Goal: Complete application form

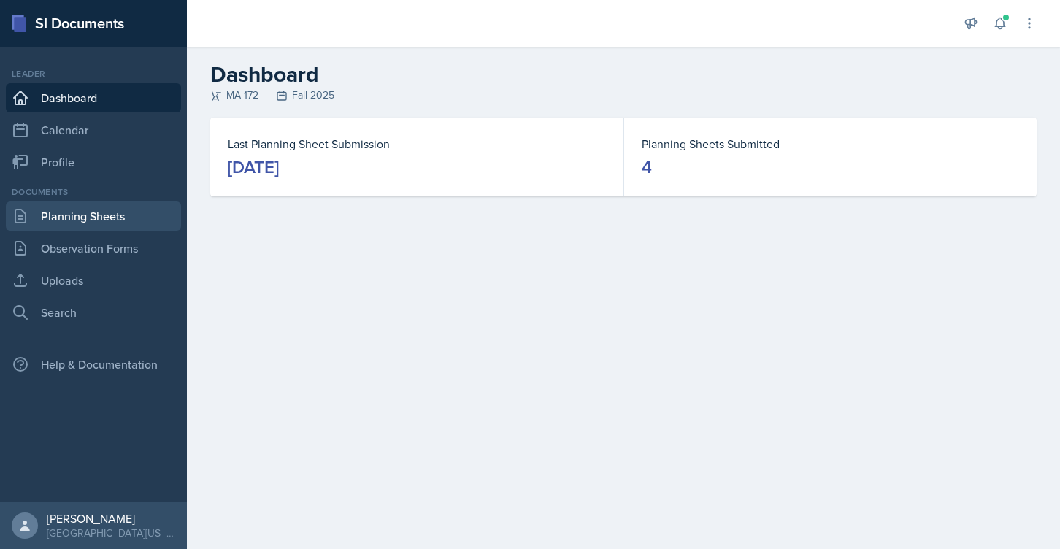
click at [122, 215] on link "Planning Sheets" at bounding box center [93, 216] width 175 height 29
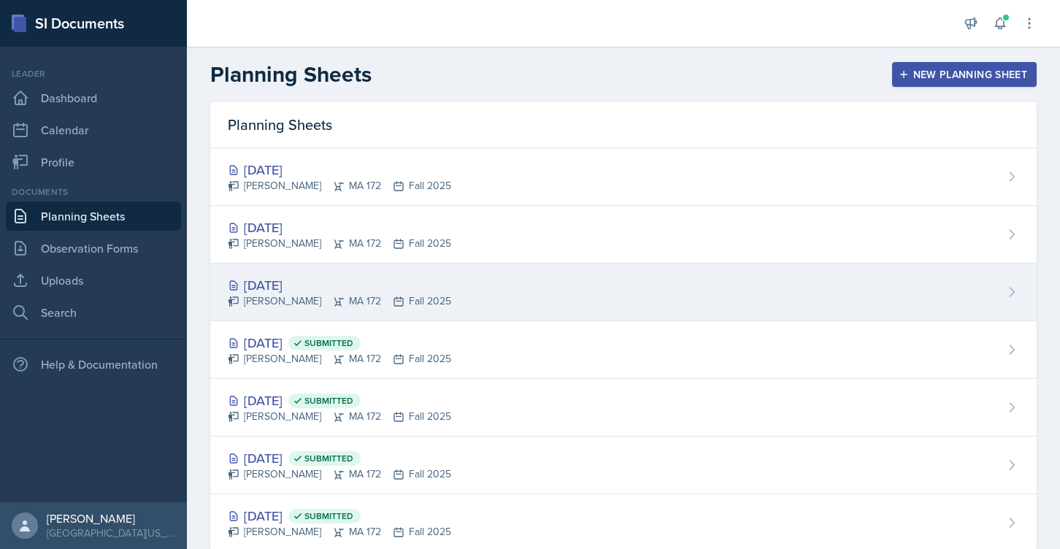
click at [291, 291] on div "[DATE]" at bounding box center [339, 285] width 223 height 20
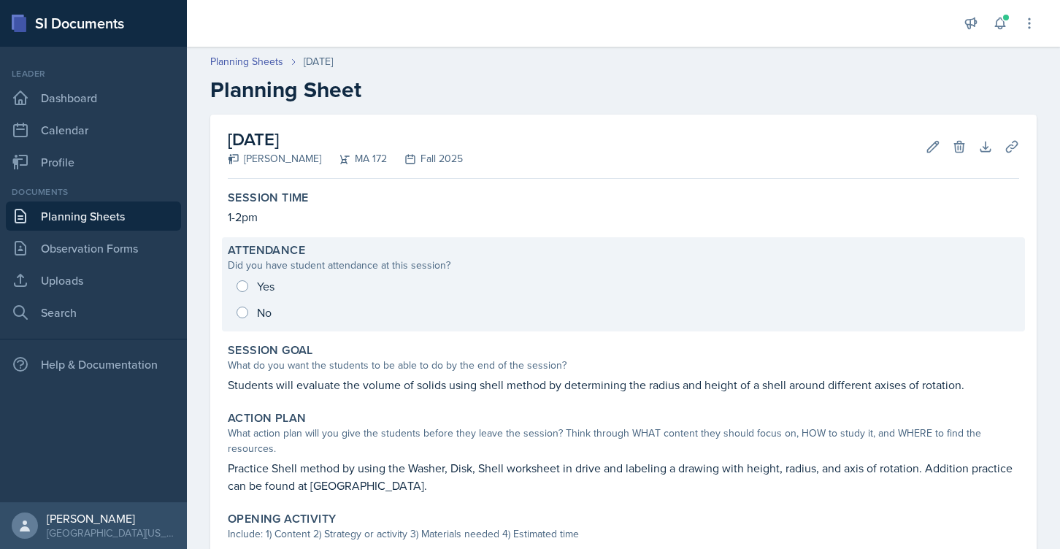
click at [248, 288] on div "Yes No" at bounding box center [624, 299] width 792 height 53
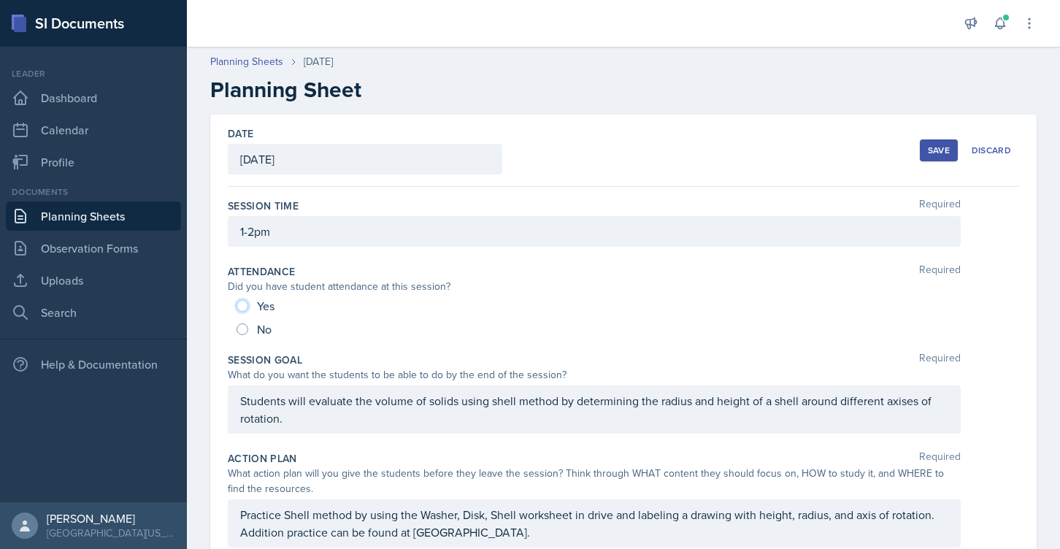
click at [245, 302] on input "Yes" at bounding box center [243, 306] width 12 height 12
radio input "true"
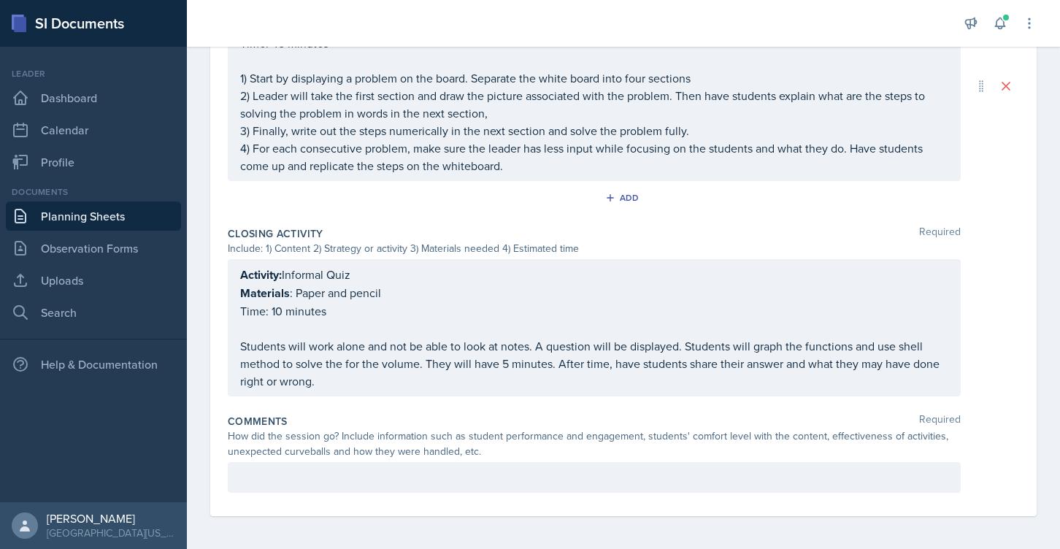
click at [276, 474] on p at bounding box center [594, 478] width 708 height 18
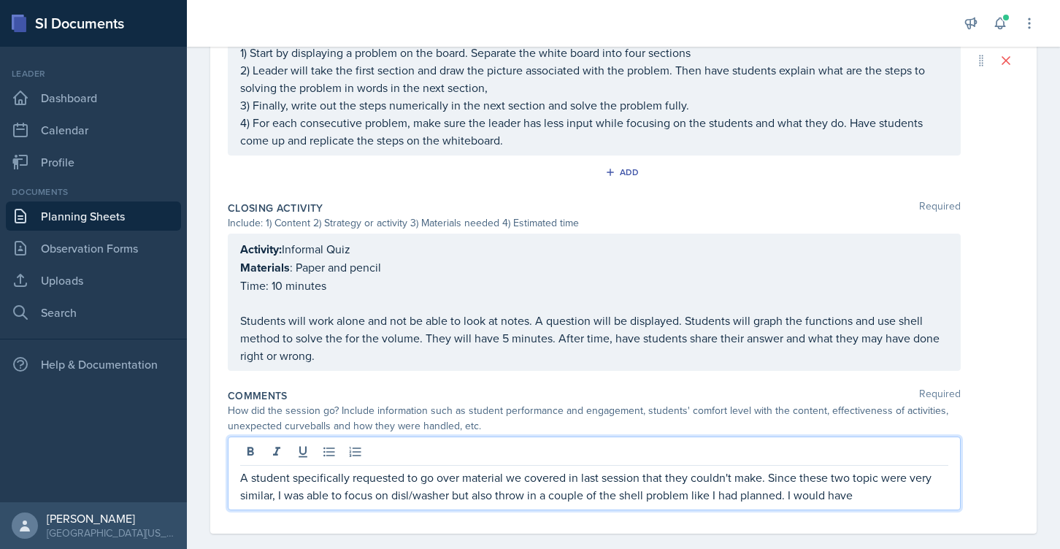
click at [827, 499] on p "A student specifically requested to go over material we covered in last session…" at bounding box center [594, 486] width 708 height 35
drag, startPoint x: 862, startPoint y: 494, endPoint x: 791, endPoint y: 494, distance: 70.8
click at [791, 494] on p "A student specifically requested to go over material we covered in last session…" at bounding box center [594, 486] width 708 height 35
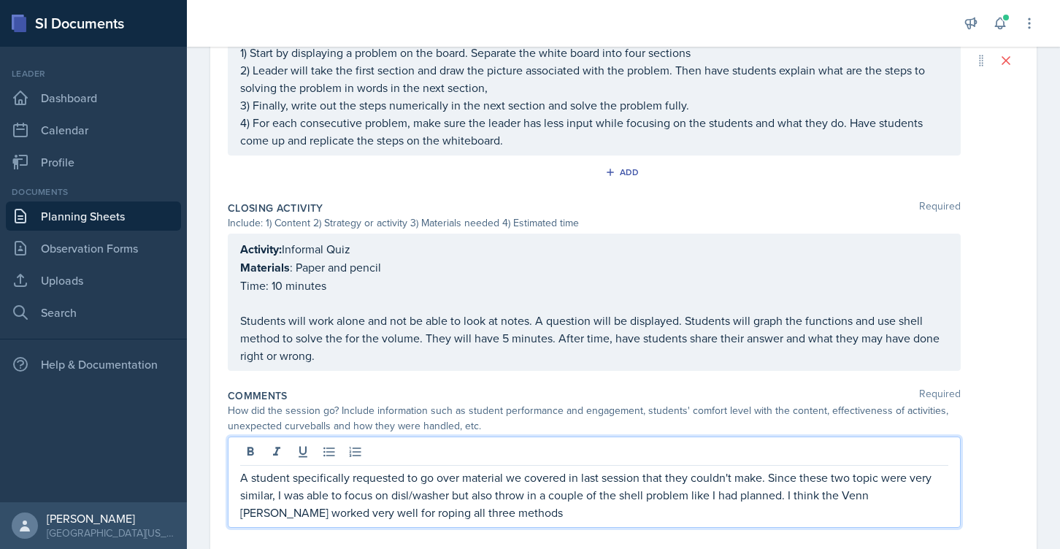
click at [407, 488] on p "A student specifically requested to go over material we covered in last session…" at bounding box center [594, 495] width 708 height 53
click at [497, 513] on p "A student specifically requested to go over material we covered in last session…" at bounding box center [594, 495] width 708 height 53
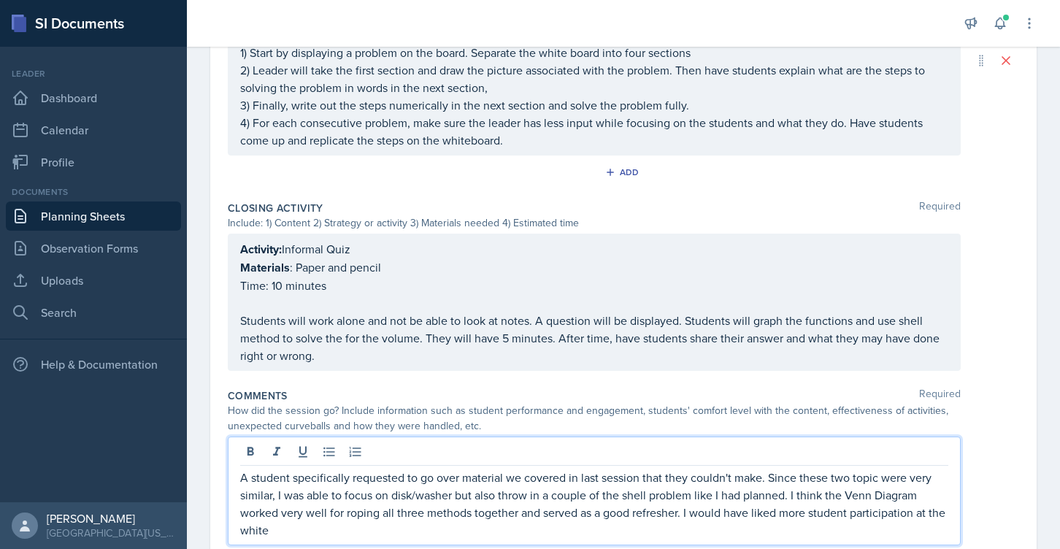
drag, startPoint x: 525, startPoint y: 527, endPoint x: 684, endPoint y: 509, distance: 159.5
click at [684, 509] on p "A student specifically requested to go over material we covered in last session…" at bounding box center [594, 504] width 708 height 70
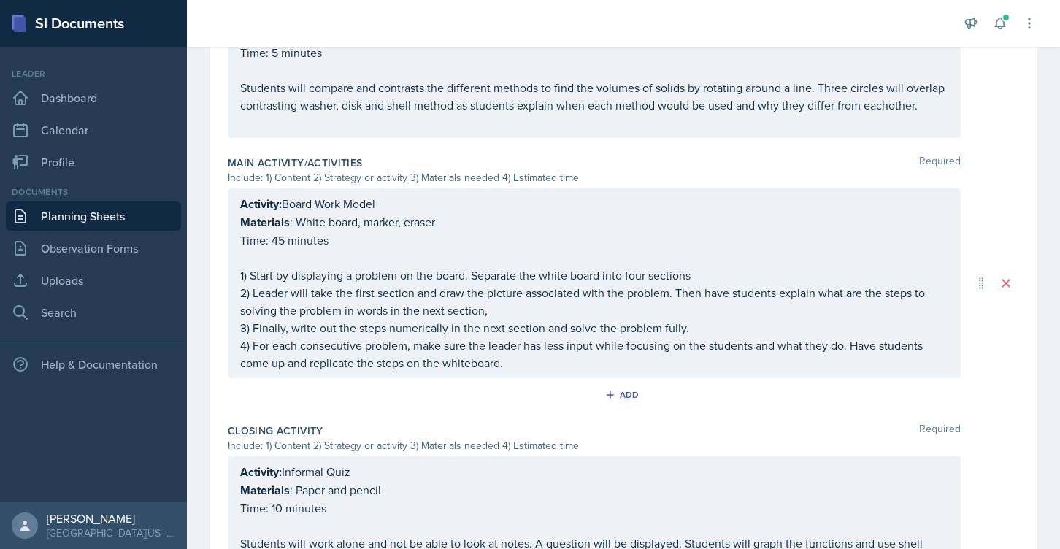
scroll to position [0, 0]
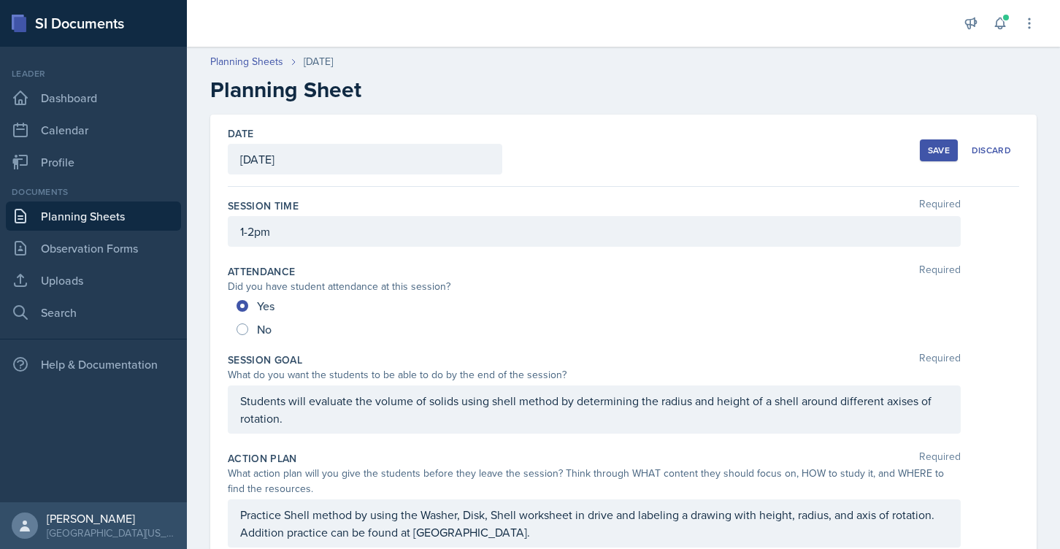
click at [938, 152] on div "Save" at bounding box center [939, 151] width 22 height 12
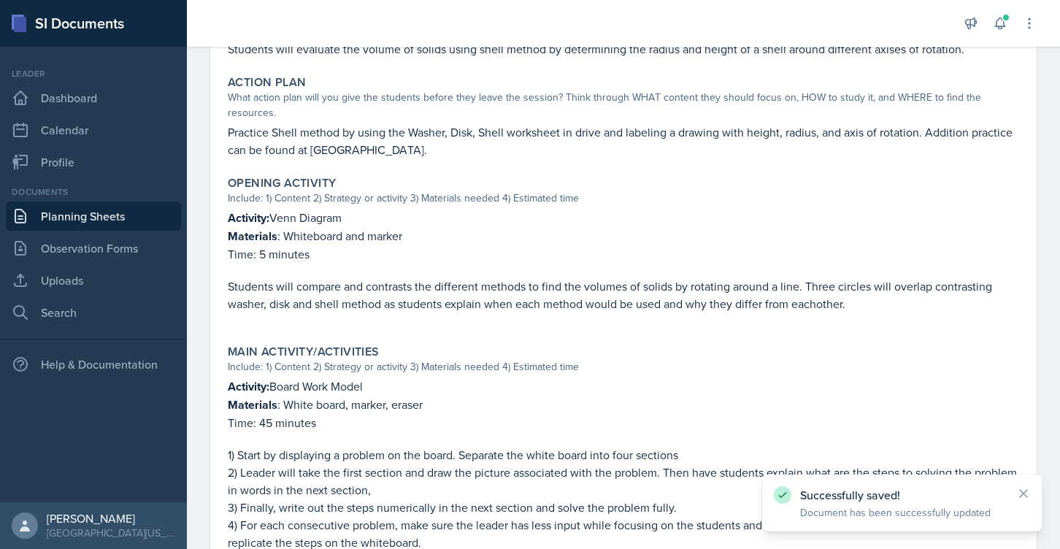
scroll to position [694, 0]
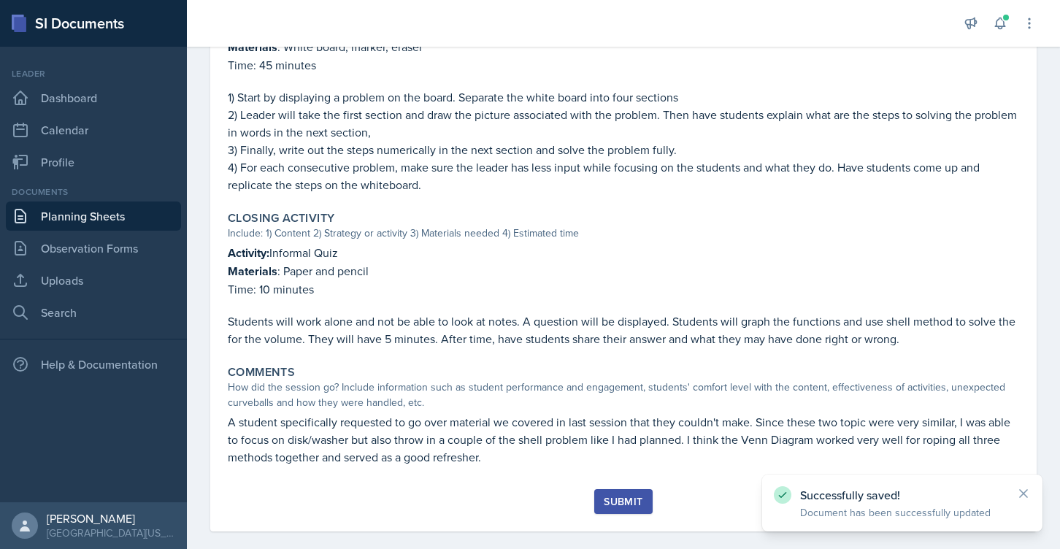
click at [618, 489] on button "Submit" at bounding box center [623, 501] width 58 height 25
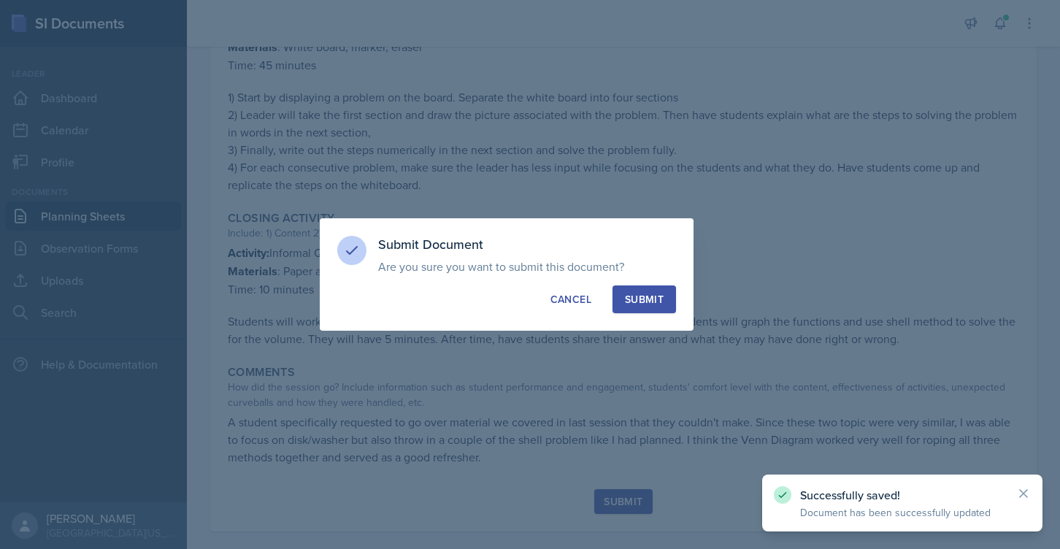
click at [648, 296] on div "Submit" at bounding box center [644, 299] width 39 height 15
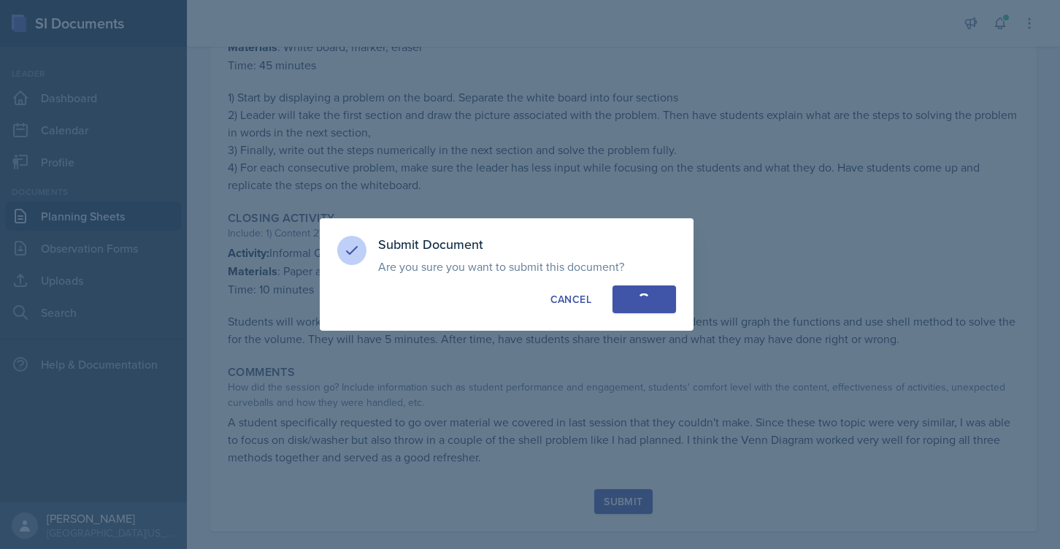
radio input "true"
